Goal: Task Accomplishment & Management: Complete application form

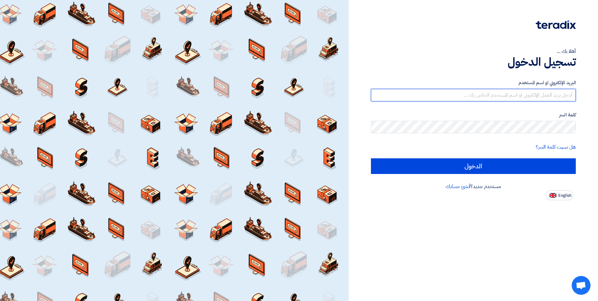
click at [498, 94] on input "text" at bounding box center [473, 95] width 205 height 13
type input "[EMAIL_ADDRESS][DOMAIN_NAME]"
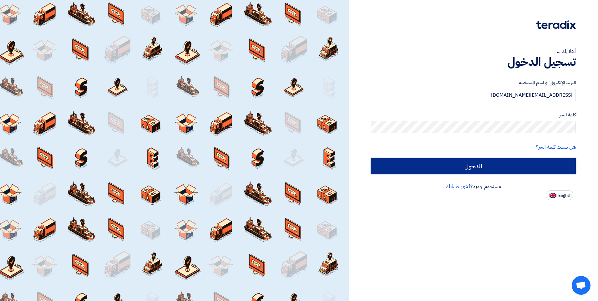
click at [485, 167] on input "الدخول" at bounding box center [473, 166] width 205 height 16
type input "Sign in"
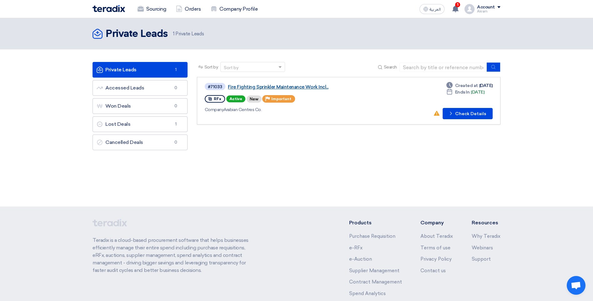
click at [254, 85] on link "Fire Fighting Sprinkler Maintenance Work Incl..." at bounding box center [306, 87] width 156 height 6
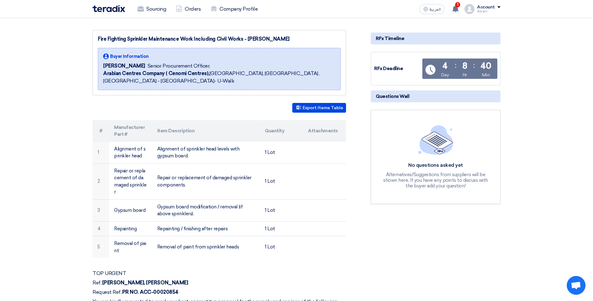
scroll to position [63, 0]
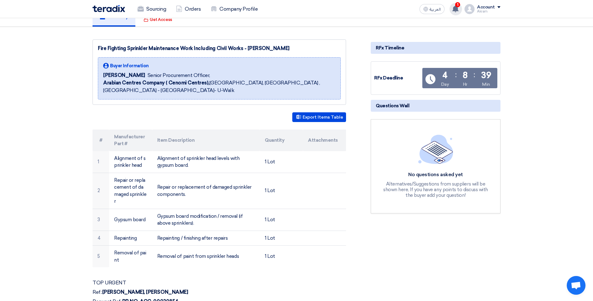
click at [457, 10] on use at bounding box center [455, 8] width 6 height 7
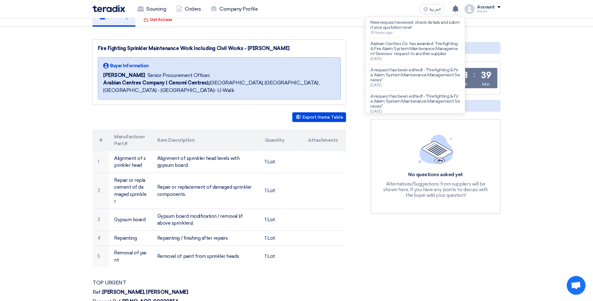
click at [47, 156] on section "Fire Fighting Sprinkler Maintenance Work Including Civil Works - [PERSON_NAME] …" at bounding box center [296, 292] width 593 height 531
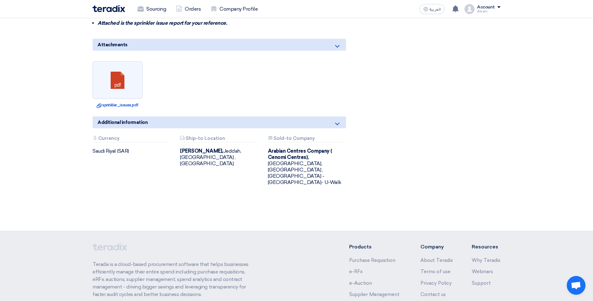
scroll to position [406, 0]
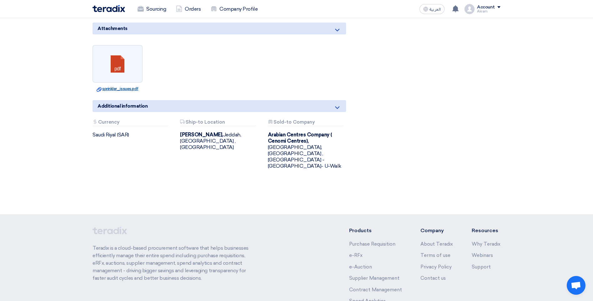
click at [116, 86] on link "Download file sprinkler_issues.pdf" at bounding box center [117, 89] width 46 height 6
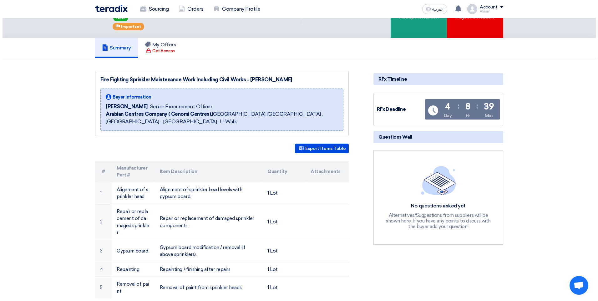
scroll to position [0, 0]
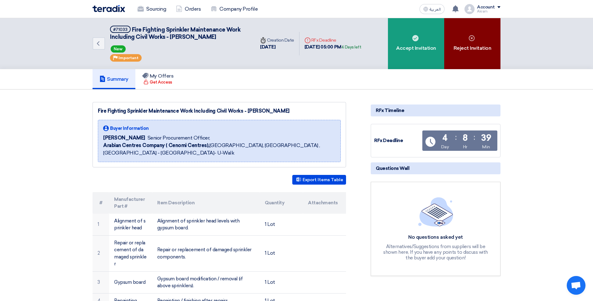
click at [472, 47] on div "Reject Invitation" at bounding box center [472, 43] width 56 height 51
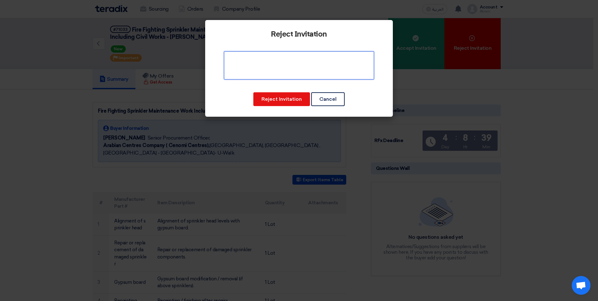
click at [235, 60] on textarea at bounding box center [299, 65] width 150 height 28
click at [330, 68] on textarea "To enrich screen reader interactions, please activate Accessibility in Grammarl…" at bounding box center [299, 65] width 150 height 28
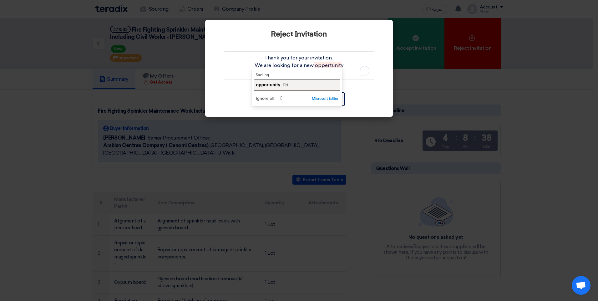
click at [266, 85] on span "opportunity" at bounding box center [268, 84] width 24 height 5
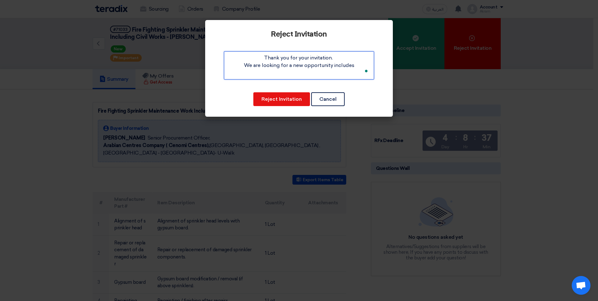
type textarea "Thank you for your invitation. We are looking for a new opportunity includes"
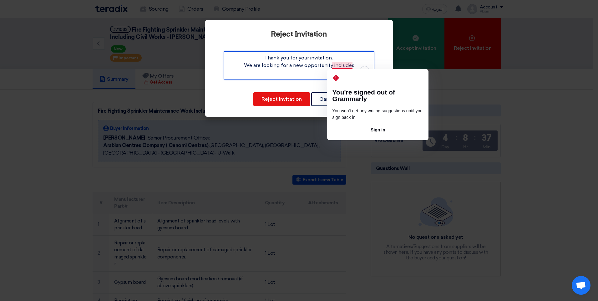
click at [342, 66] on textarea "To enrich screen reader interactions, please activate Accessibility in Grammarl…" at bounding box center [299, 65] width 150 height 28
click at [301, 72] on textarea "To enrich screen reader interactions, please activate Accessibility in Grammarl…" at bounding box center [299, 65] width 150 height 28
click at [352, 65] on textarea "To enrich screen reader interactions, please activate Accessibility in Grammarl…" at bounding box center [299, 65] width 150 height 28
